Goal: Find specific page/section: Find specific page/section

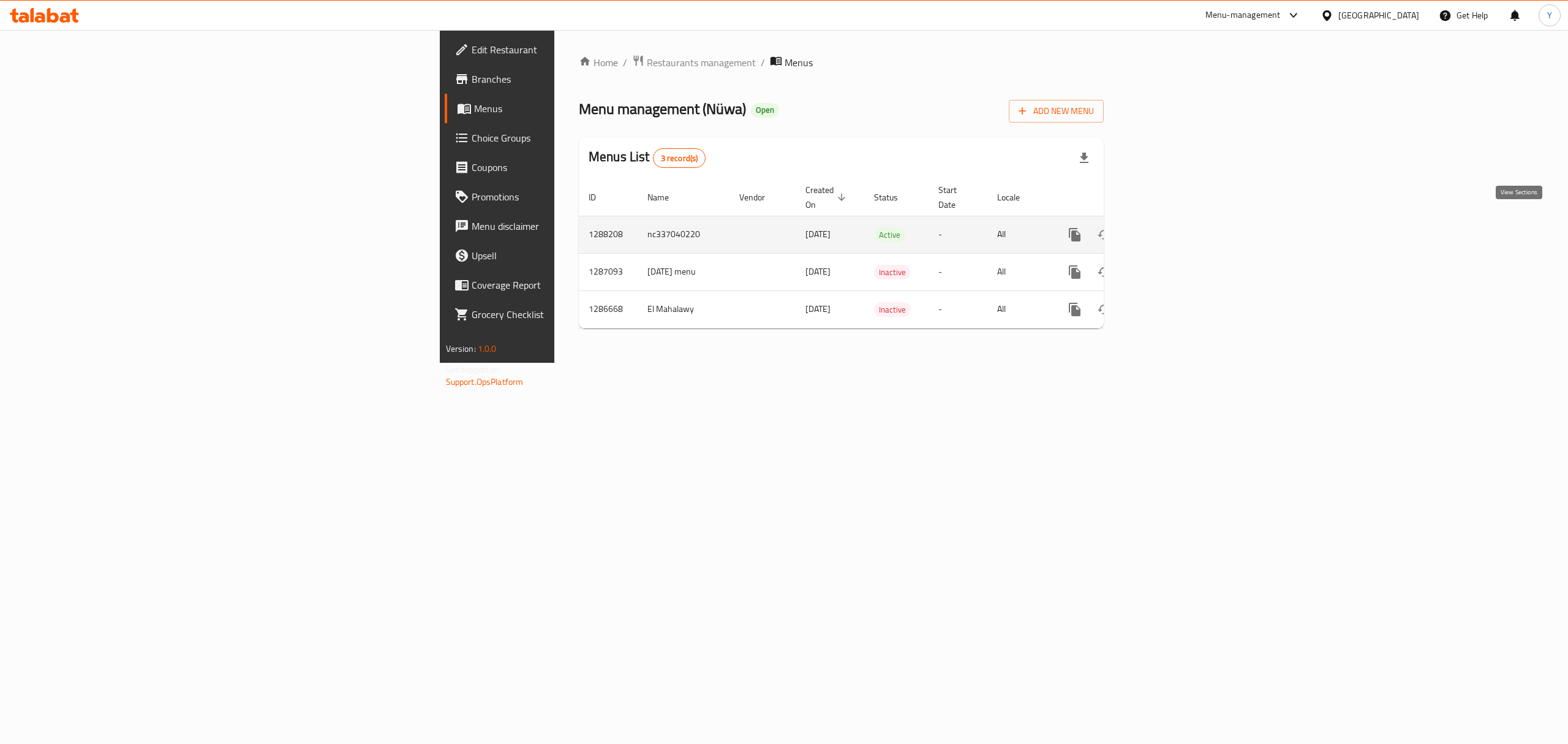
click at [1170, 228] on icon "enhanced table" at bounding box center [1163, 235] width 15 height 15
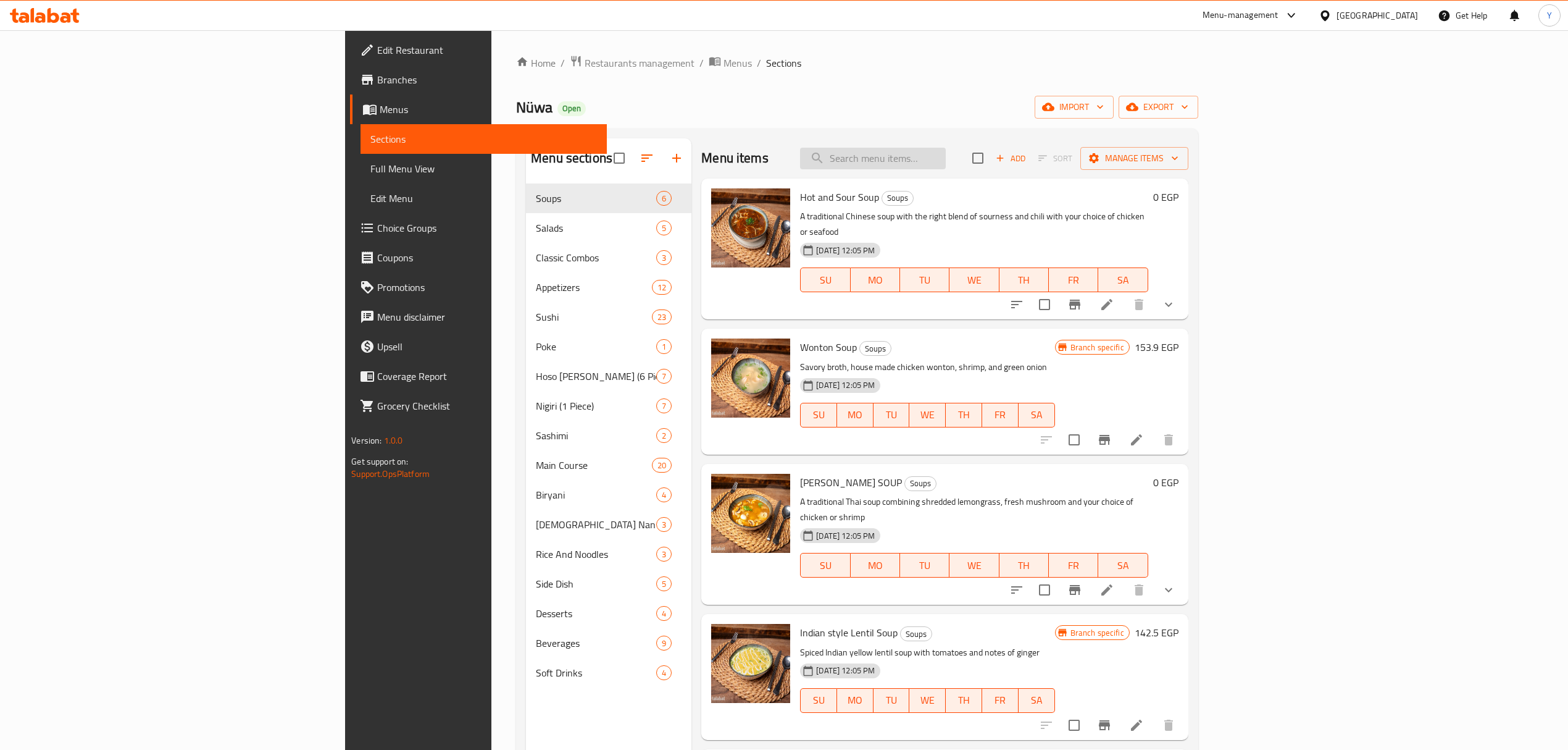
click at [946, 152] on input "search" at bounding box center [873, 158] width 146 height 22
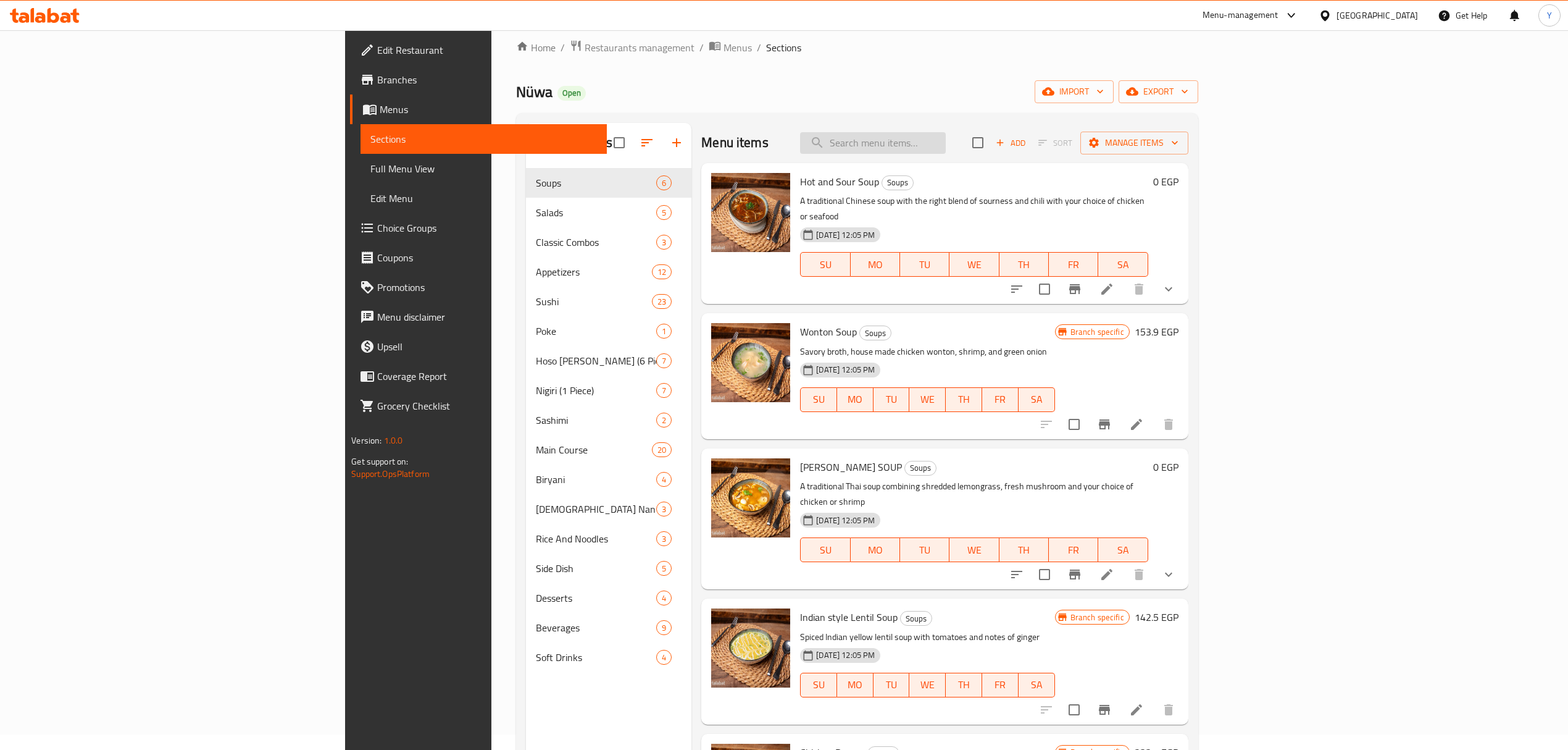
drag, startPoint x: 1070, startPoint y: 156, endPoint x: 1060, endPoint y: 151, distance: 11.2
click at [1064, 152] on div "Menu items Add Sort Manage items" at bounding box center [944, 143] width 486 height 40
click at [946, 149] on input "search" at bounding box center [873, 143] width 146 height 22
paste input "Noodle"
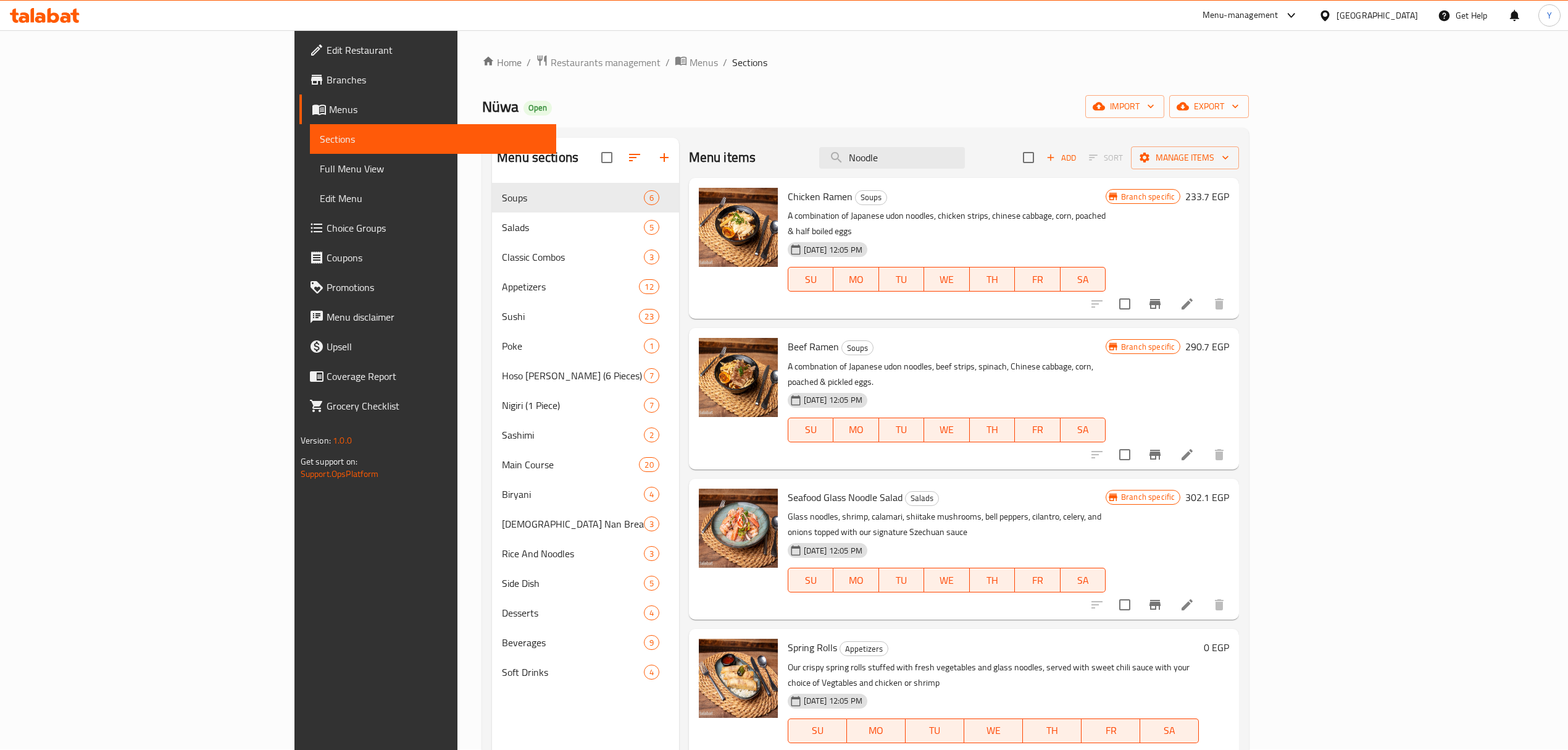
scroll to position [0, 0]
click at [965, 154] on input "Noodle" at bounding box center [892, 158] width 146 height 22
paste input "Egg Noodles"
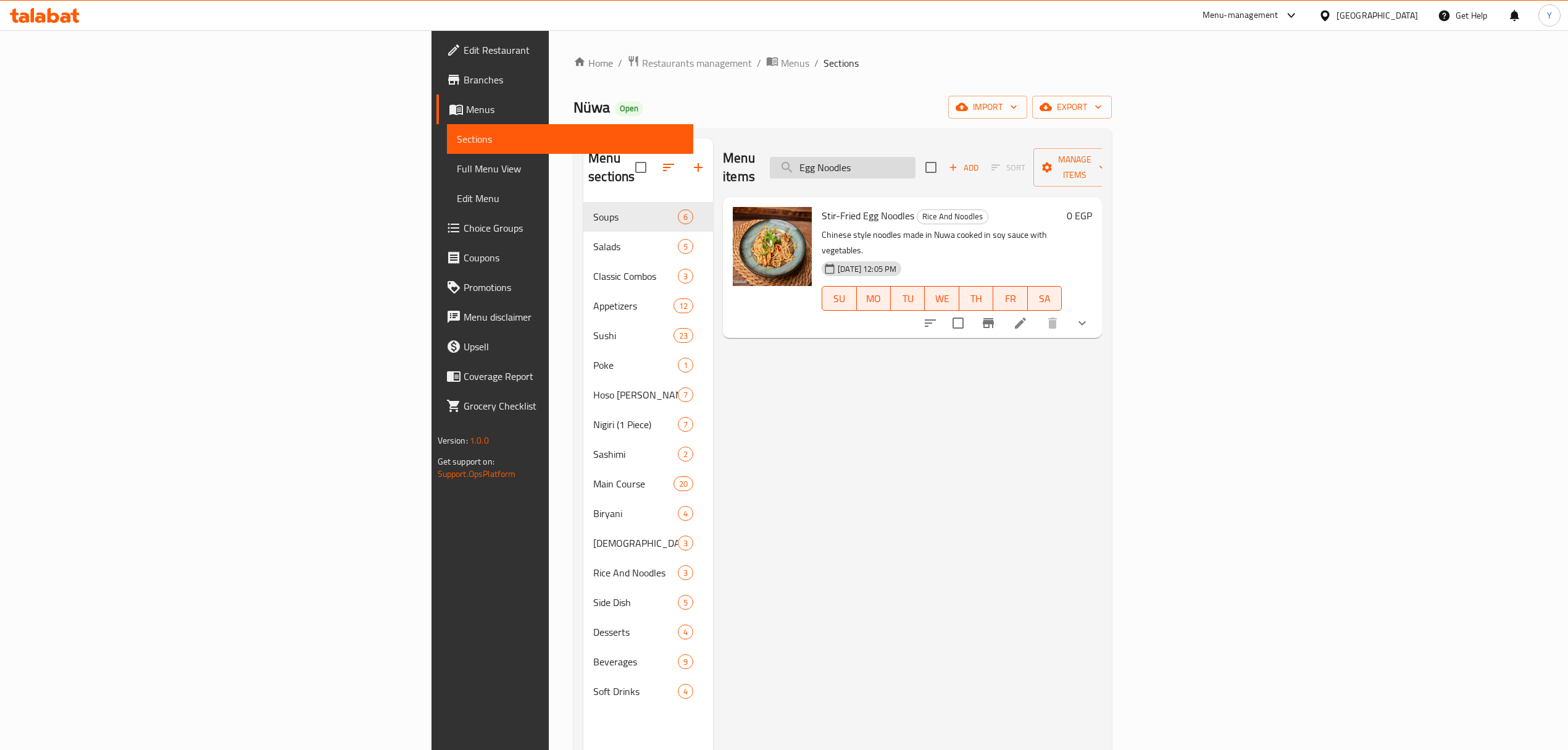
click at [915, 168] on input "Egg Noodles" at bounding box center [842, 167] width 146 height 22
paste input "Glass"
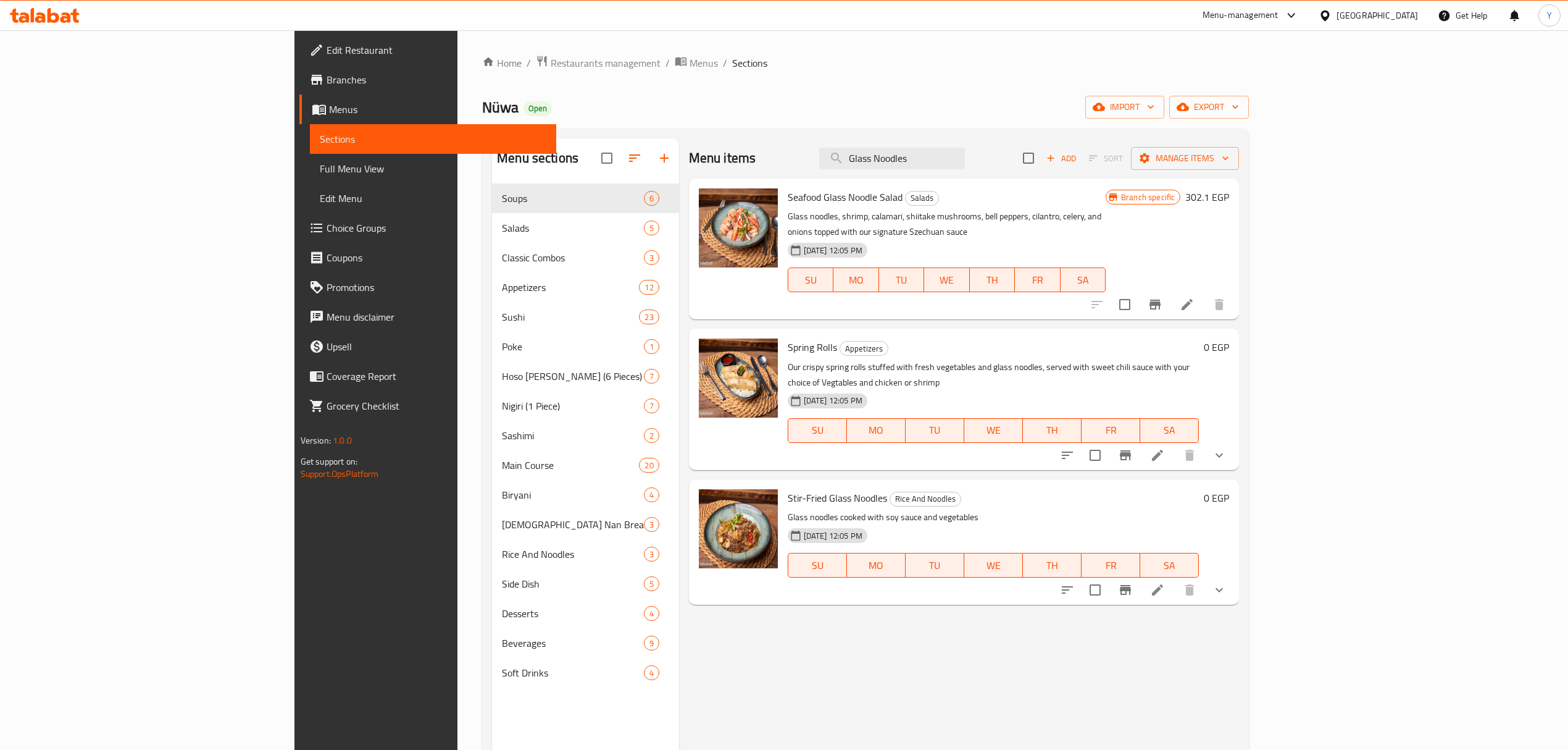
click at [1020, 138] on div "Menu items Glass Noodles Add Sort Manage items" at bounding box center [964, 158] width 551 height 40
paste input "Singaporean"
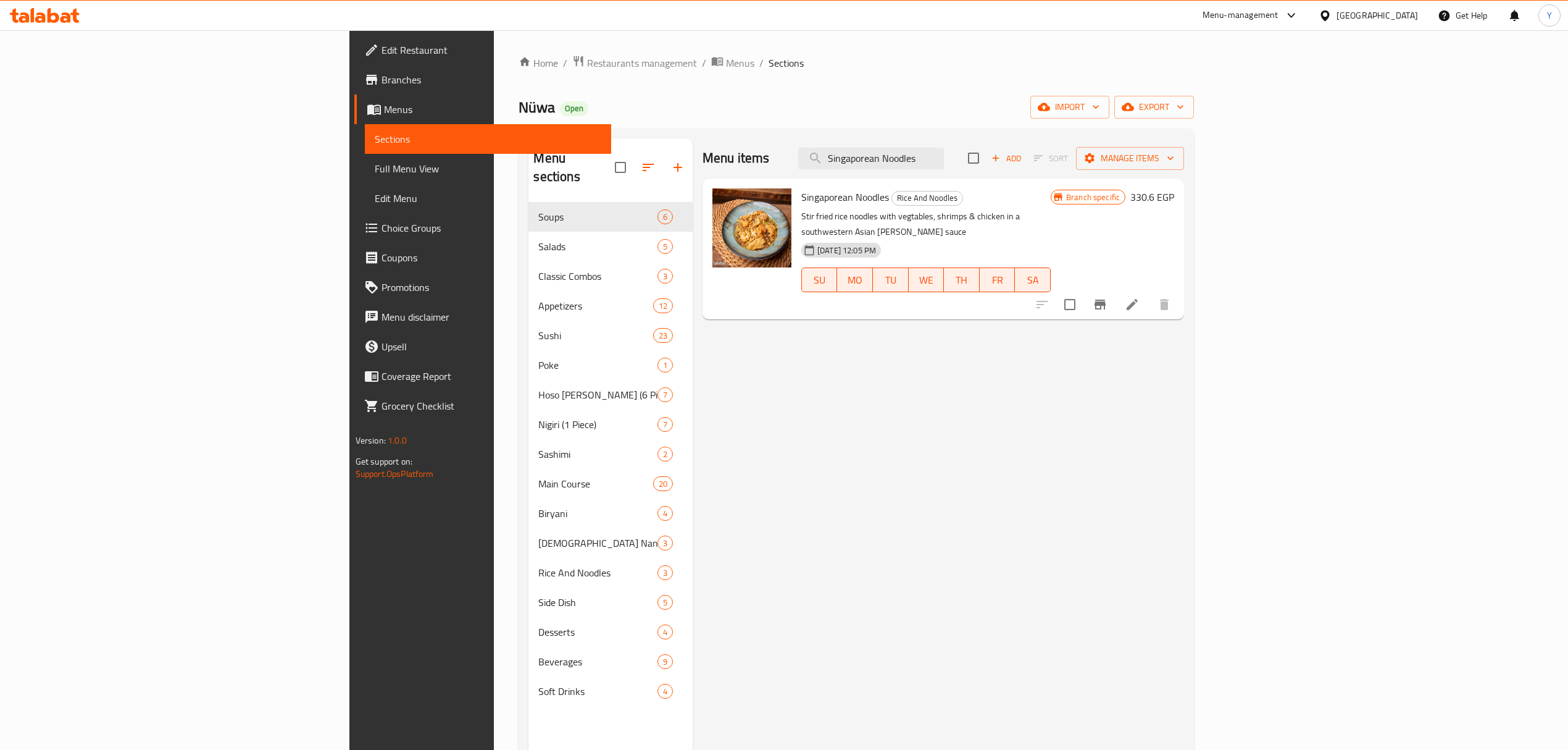
type input "Singaporean Noodles"
click at [382, 85] on span "Branches" at bounding box center [491, 79] width 219 height 15
